Goal: Task Accomplishment & Management: Manage account settings

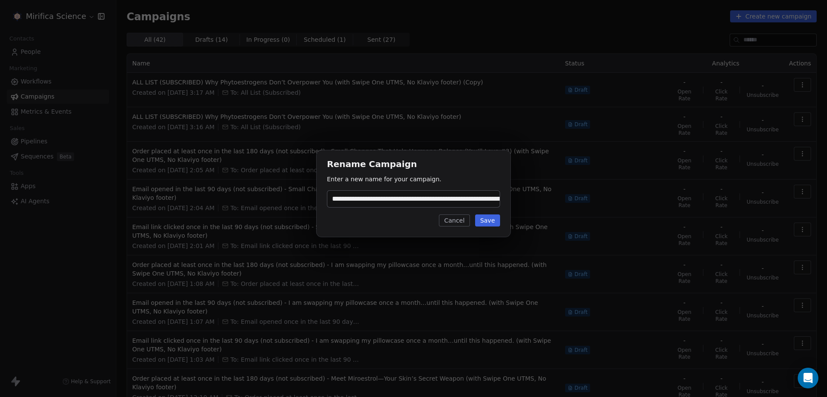
scroll to position [0, 196]
click at [516, 199] on div "**********" at bounding box center [413, 199] width 827 height 124
click at [440, 193] on input "**********" at bounding box center [413, 199] width 172 height 16
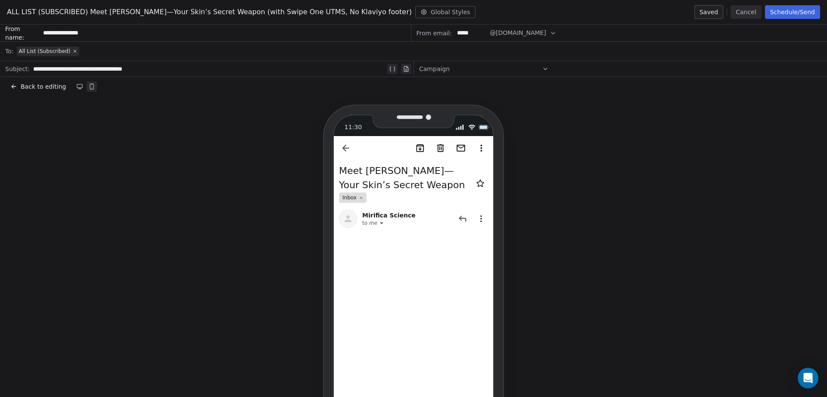
click at [744, 14] on button "Cancel" at bounding box center [745, 12] width 31 height 14
